Goal: Task Accomplishment & Management: Manage account settings

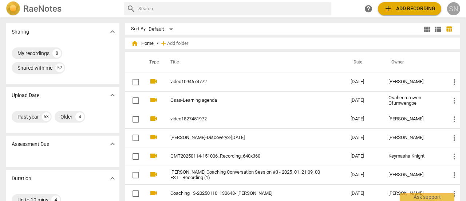
click at [456, 5] on div "SN" at bounding box center [453, 8] width 13 height 13
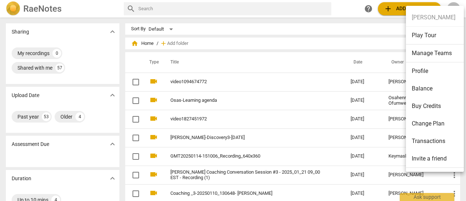
click at [439, 53] on li "Manage Teams" at bounding box center [436, 53] width 60 height 18
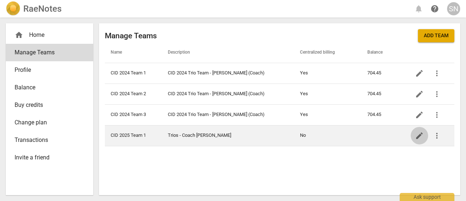
click at [419, 137] on span "edit" at bounding box center [419, 135] width 9 height 9
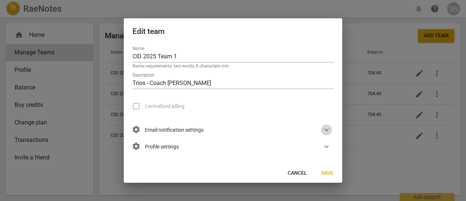
click at [326, 130] on span "expand_more" at bounding box center [326, 129] width 9 height 9
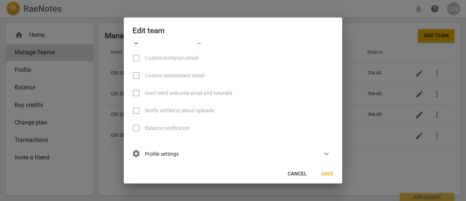
scroll to position [51, 0]
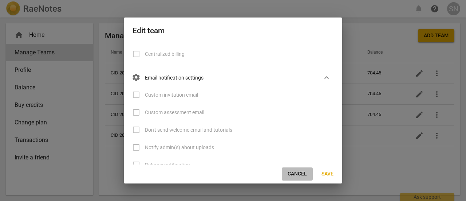
click at [294, 173] on span "Cancel" at bounding box center [297, 173] width 19 height 7
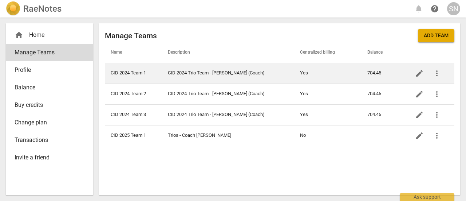
click at [437, 72] on span "more_vert" at bounding box center [437, 73] width 9 height 9
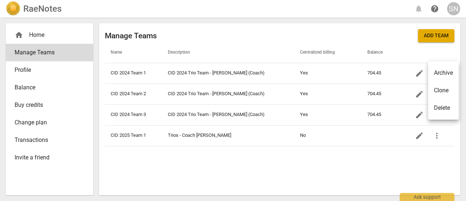
click at [415, 72] on div at bounding box center [233, 100] width 466 height 201
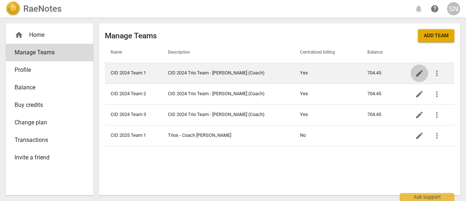
click at [420, 74] on span "edit" at bounding box center [419, 73] width 9 height 9
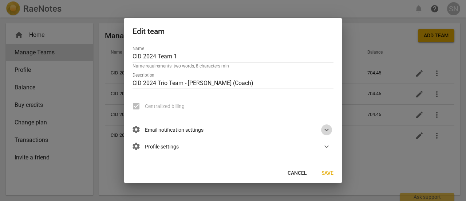
click at [326, 129] on span "expand_more" at bounding box center [326, 129] width 9 height 9
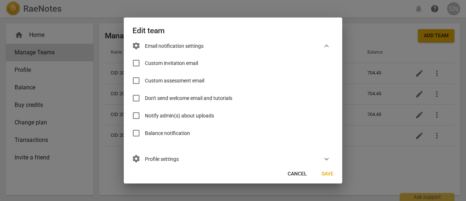
scroll to position [93, 0]
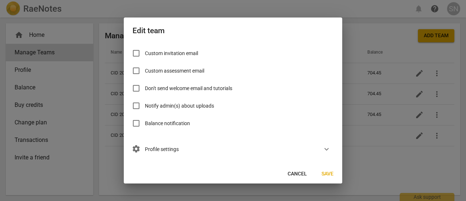
click at [372, 30] on div at bounding box center [233, 100] width 466 height 201
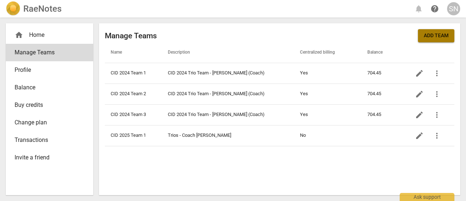
click at [436, 35] on span "Add team" at bounding box center [436, 35] width 25 height 7
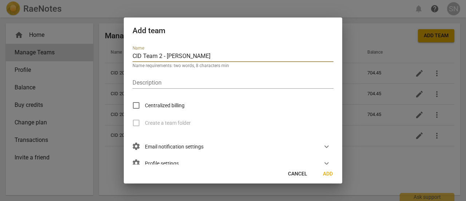
type input "CID Team 2 - [PERSON_NAME]"
click at [393, 150] on div at bounding box center [233, 100] width 466 height 201
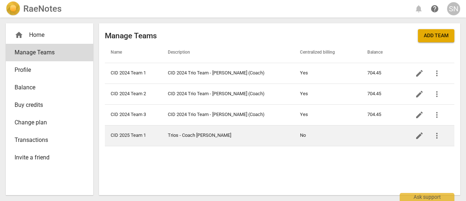
click at [206, 136] on td "Trios - Coach [PERSON_NAME]" at bounding box center [228, 135] width 132 height 21
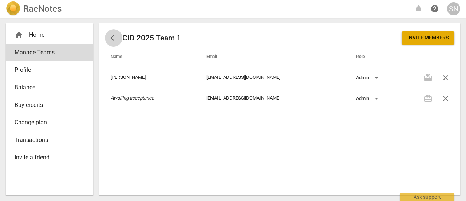
click at [109, 36] on span "arrow_back" at bounding box center [113, 38] width 9 height 9
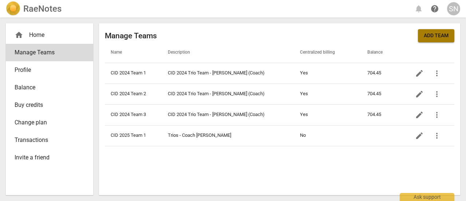
click at [422, 32] on button "Add team" at bounding box center [436, 35] width 36 height 13
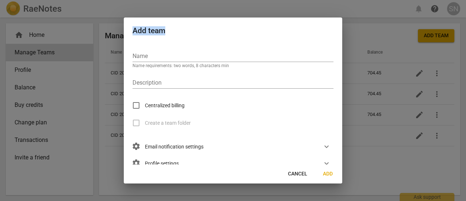
drag, startPoint x: 304, startPoint y: 22, endPoint x: 365, endPoint y: 52, distance: 67.8
click at [365, 52] on div "Add team Name Name requirements: two words, 8 characters min Description Centra…" at bounding box center [233, 100] width 466 height 201
click at [259, 49] on div "Name Name requirements: two words, 8 characters min" at bounding box center [233, 57] width 201 height 22
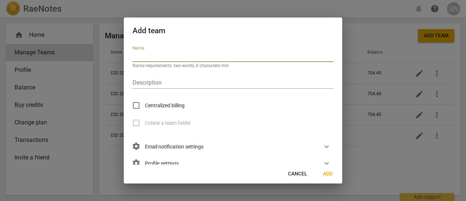
click at [251, 56] on input "text" at bounding box center [233, 56] width 201 height 11
type input "CID 2025 Team 2 - Coach [PERSON_NAME]"
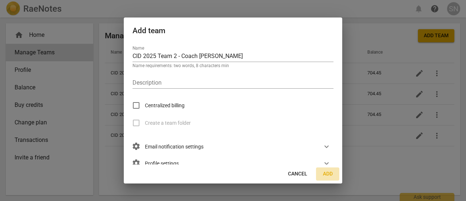
click at [329, 175] on span "Add" at bounding box center [328, 173] width 12 height 7
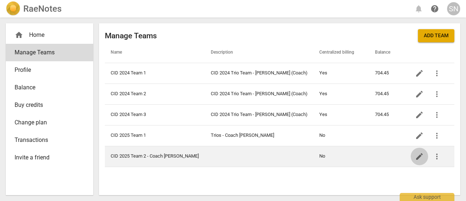
click at [413, 153] on span "edit" at bounding box center [419, 156] width 17 height 9
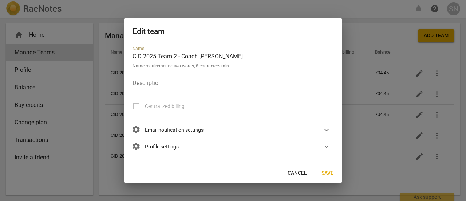
drag, startPoint x: 230, startPoint y: 59, endPoint x: 178, endPoint y: 56, distance: 51.5
click at [178, 56] on input "CID 2025 Team 2 - Coach [PERSON_NAME]" at bounding box center [233, 57] width 201 height 11
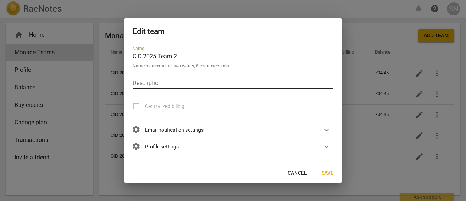
type input "CID 2025 Team 2"
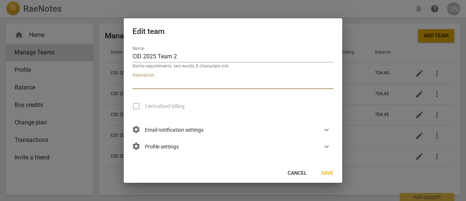
click at [163, 83] on input "text" at bounding box center [233, 83] width 201 height 11
type input "Trios - Coach [PERSON_NAME]"
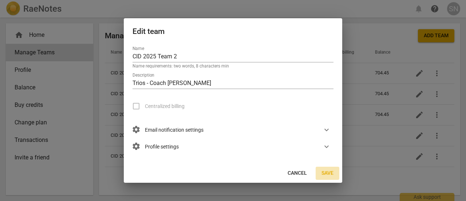
click at [329, 175] on span "Save" at bounding box center [328, 172] width 12 height 7
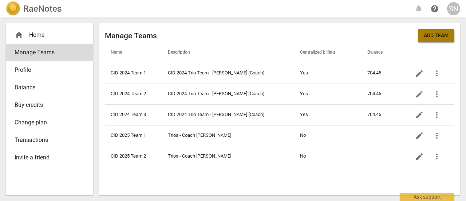
click at [441, 38] on span "Add team" at bounding box center [436, 35] width 25 height 7
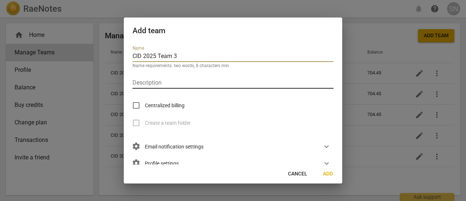
type input "CID 2025 Team 3"
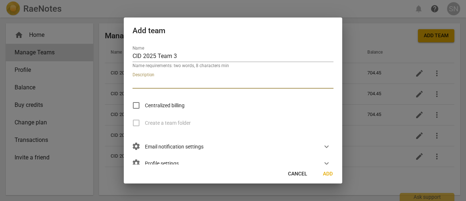
click at [308, 81] on input "text" at bounding box center [233, 83] width 201 height 11
type input "Trios - Coach [PERSON_NAME]"
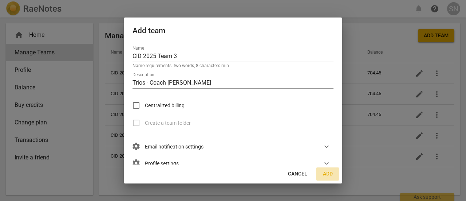
click at [332, 174] on span "Add" at bounding box center [328, 173] width 12 height 7
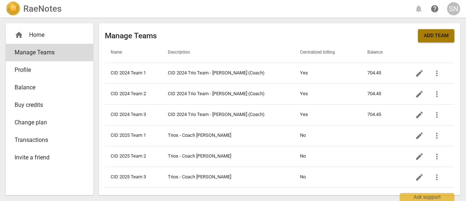
click at [429, 40] on button "Add team" at bounding box center [436, 35] width 36 height 13
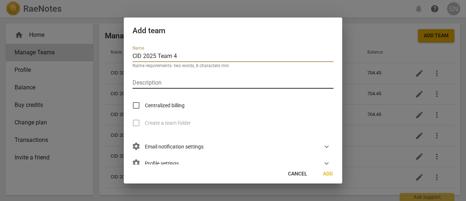
type input "CID 2025 Team 4"
click at [302, 78] on input "text" at bounding box center [233, 83] width 201 height 11
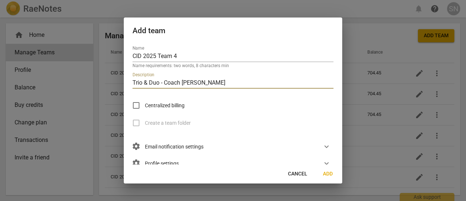
type input "Trio & Duo - Coach [PERSON_NAME]"
click at [329, 176] on span "Add" at bounding box center [328, 173] width 12 height 7
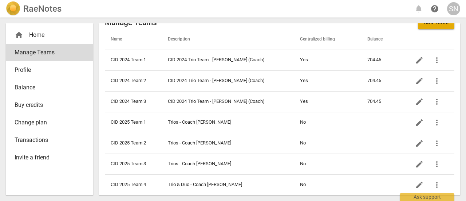
scroll to position [18, 0]
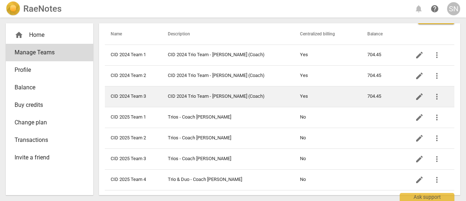
click at [368, 97] on td "704.45" at bounding box center [383, 96] width 43 height 21
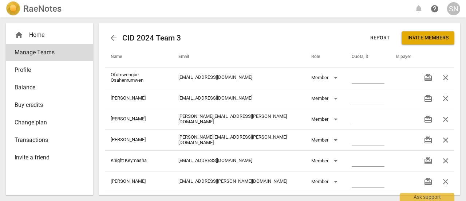
click at [111, 38] on span "arrow_back" at bounding box center [113, 38] width 9 height 9
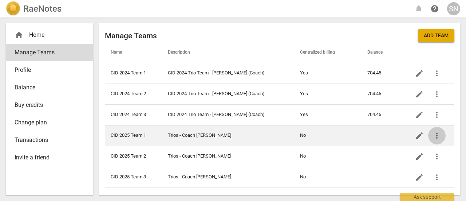
click at [433, 132] on span "more_vert" at bounding box center [437, 135] width 9 height 9
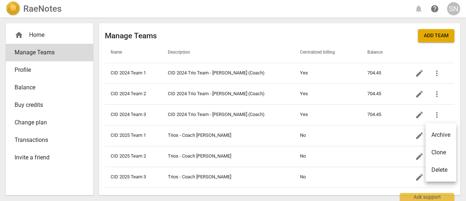
click at [414, 134] on div at bounding box center [233, 100] width 466 height 201
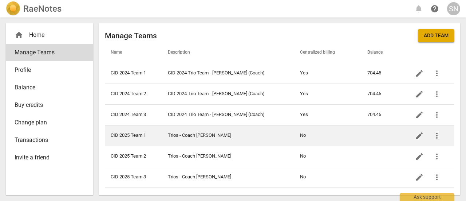
click at [415, 134] on span "edit" at bounding box center [419, 135] width 9 height 9
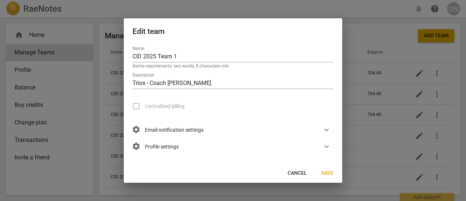
click at [435, 131] on div at bounding box center [233, 100] width 466 height 201
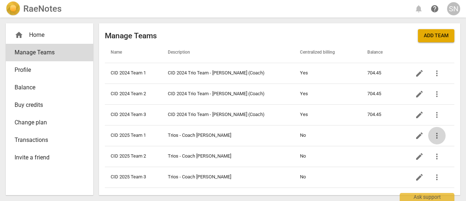
click at [435, 131] on span "more_vert" at bounding box center [437, 135] width 9 height 9
click at [203, 132] on div at bounding box center [233, 100] width 466 height 201
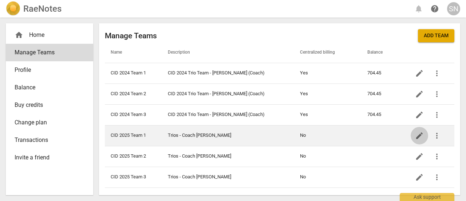
click at [420, 134] on span "edit" at bounding box center [419, 135] width 9 height 9
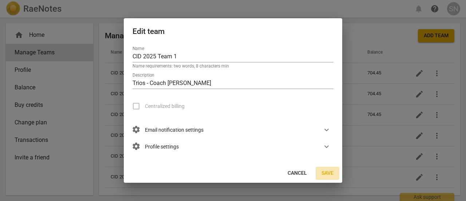
click at [328, 169] on button "Save" at bounding box center [328, 172] width 24 height 13
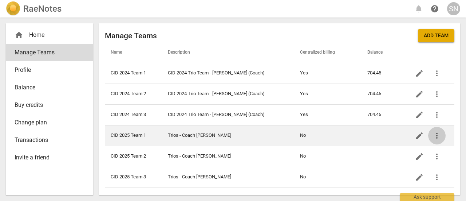
click at [433, 138] on span "more_vert" at bounding box center [437, 135] width 9 height 9
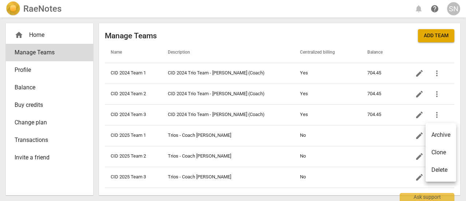
click at [433, 117] on div at bounding box center [233, 100] width 466 height 201
click at [433, 117] on span "more_vert" at bounding box center [437, 114] width 9 height 9
click at [418, 115] on div at bounding box center [233, 100] width 466 height 201
click at [418, 115] on span "edit" at bounding box center [419, 114] width 9 height 9
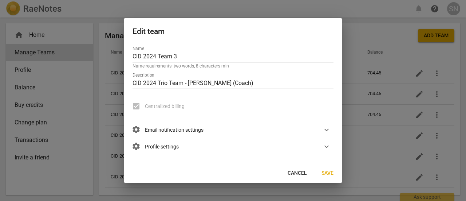
click at [327, 5] on div at bounding box center [233, 100] width 466 height 201
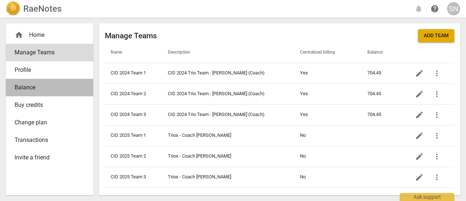
click at [51, 89] on span "Balance" at bounding box center [47, 87] width 64 height 9
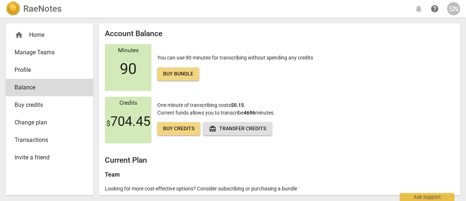
click at [253, 129] on span "redeem Transfer credits" at bounding box center [237, 128] width 57 height 7
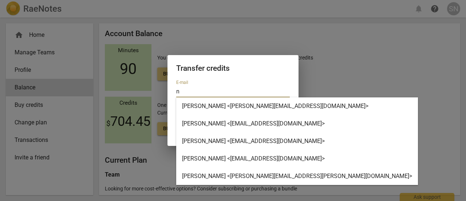
type input "n"
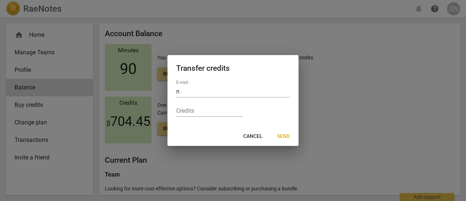
click at [344, 55] on div at bounding box center [233, 100] width 466 height 201
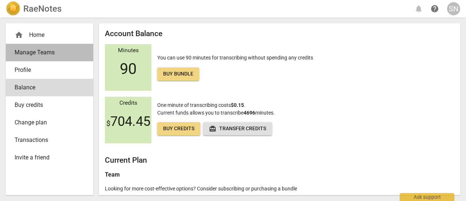
click at [36, 51] on span "Manage Teams" at bounding box center [47, 52] width 64 height 9
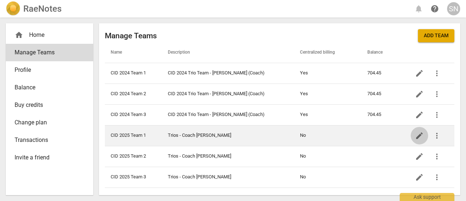
click at [416, 131] on span "edit" at bounding box center [419, 135] width 9 height 9
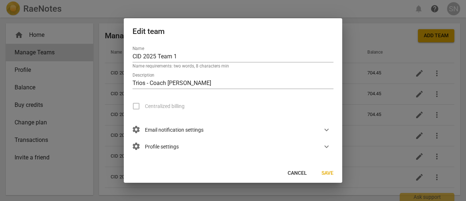
click at [416, 117] on div at bounding box center [233, 100] width 466 height 201
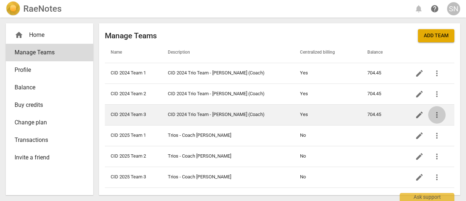
click at [436, 113] on span "more_vert" at bounding box center [437, 114] width 9 height 9
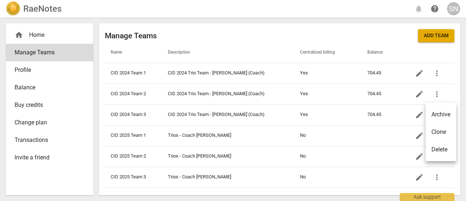
click at [373, 115] on div at bounding box center [233, 100] width 466 height 201
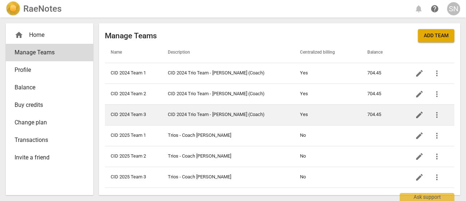
click at [236, 114] on td "CID 2024 Trio Team - [PERSON_NAME] (Coach)" at bounding box center [228, 114] width 132 height 21
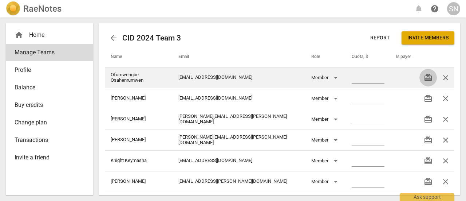
click at [425, 77] on span "redeem" at bounding box center [428, 77] width 9 height 9
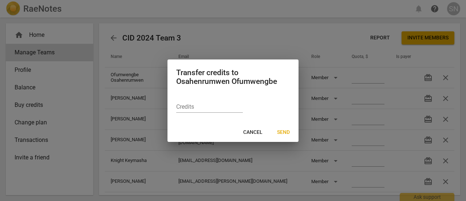
click at [329, 32] on div at bounding box center [233, 100] width 466 height 201
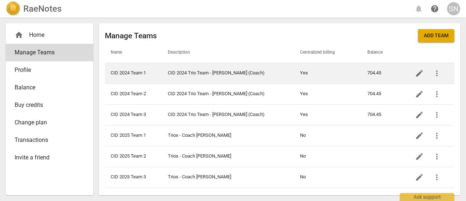
click at [436, 73] on span "more_vert" at bounding box center [437, 73] width 9 height 9
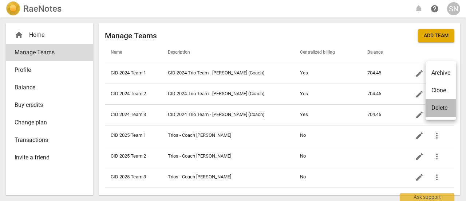
click at [444, 109] on div "Delete" at bounding box center [440, 107] width 16 height 9
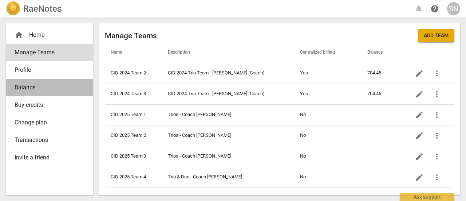
click at [52, 83] on link "Balance" at bounding box center [49, 87] width 87 height 17
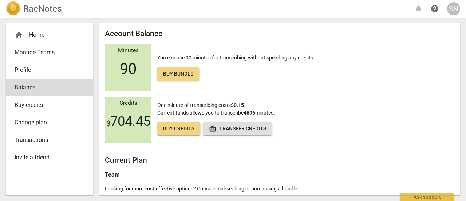
scroll to position [22, 0]
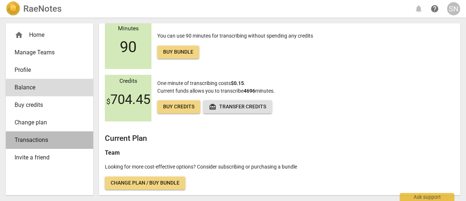
click at [44, 134] on link "Transactions" at bounding box center [49, 139] width 87 height 17
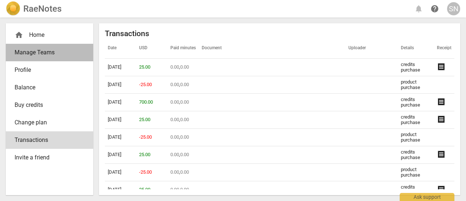
click at [36, 58] on link "Manage Teams" at bounding box center [49, 52] width 87 height 17
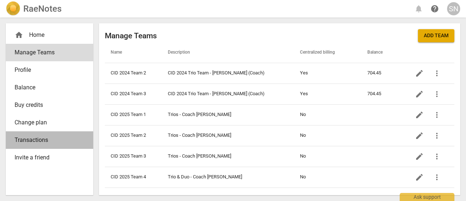
click at [34, 141] on span "Transactions" at bounding box center [47, 139] width 64 height 9
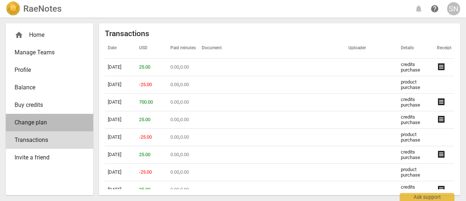
click at [39, 122] on span "Change plan" at bounding box center [47, 122] width 64 height 9
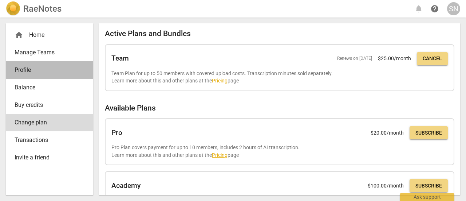
click at [42, 67] on span "Profile" at bounding box center [47, 70] width 64 height 9
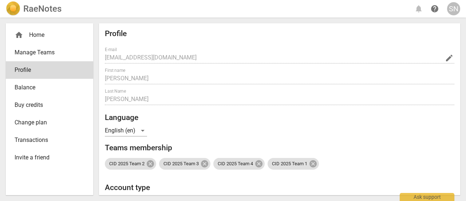
radio input "false"
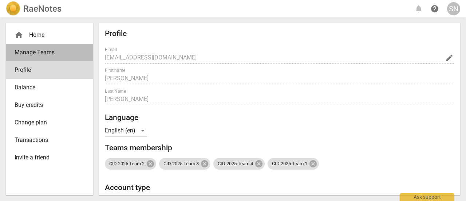
click at [33, 56] on span "Manage Teams" at bounding box center [47, 52] width 64 height 9
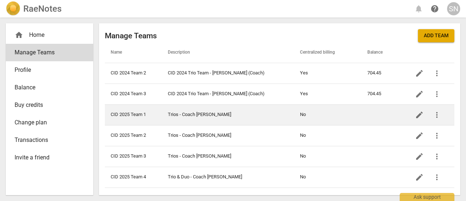
click at [142, 115] on td "CID 2025 Team 1" at bounding box center [133, 114] width 57 height 21
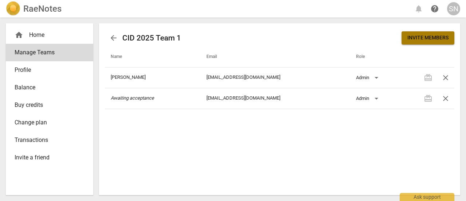
click at [416, 36] on span "Invite members" at bounding box center [428, 37] width 41 height 7
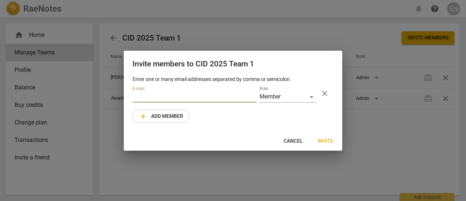
click at [165, 94] on input "email" at bounding box center [195, 97] width 124 height 11
paste input "[EMAIL_ADDRESS][DOMAIN_NAME]"
type input "[EMAIL_ADDRESS][DOMAIN_NAME]"
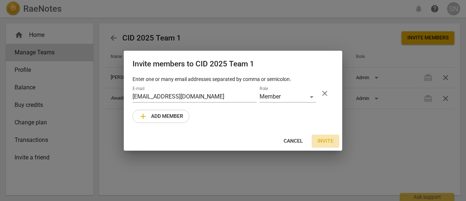
click at [329, 139] on span "Invite" at bounding box center [326, 140] width 16 height 7
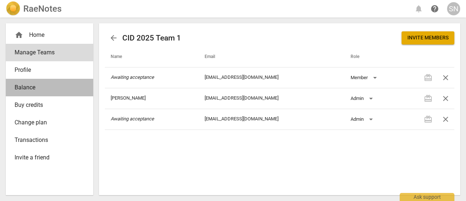
click at [46, 84] on span "Balance" at bounding box center [47, 87] width 64 height 9
